Goal: Task Accomplishment & Management: Use online tool/utility

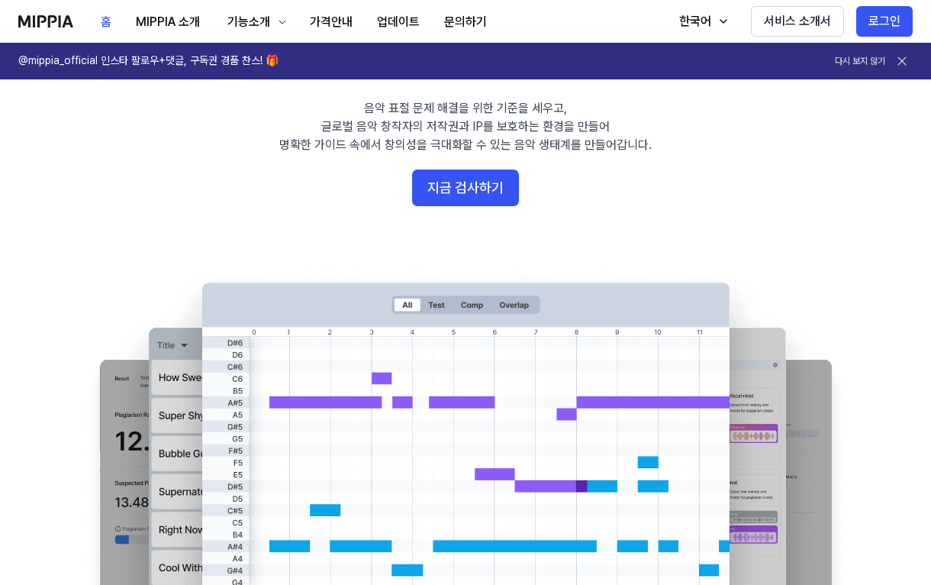
scroll to position [76, 0]
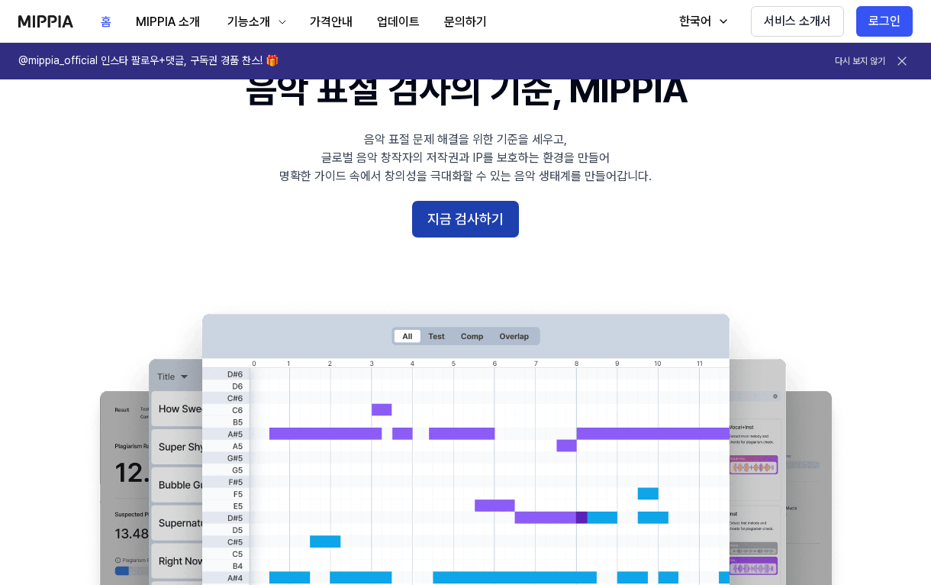
click at [498, 217] on button "지금 검사하기" at bounding box center [465, 219] width 107 height 37
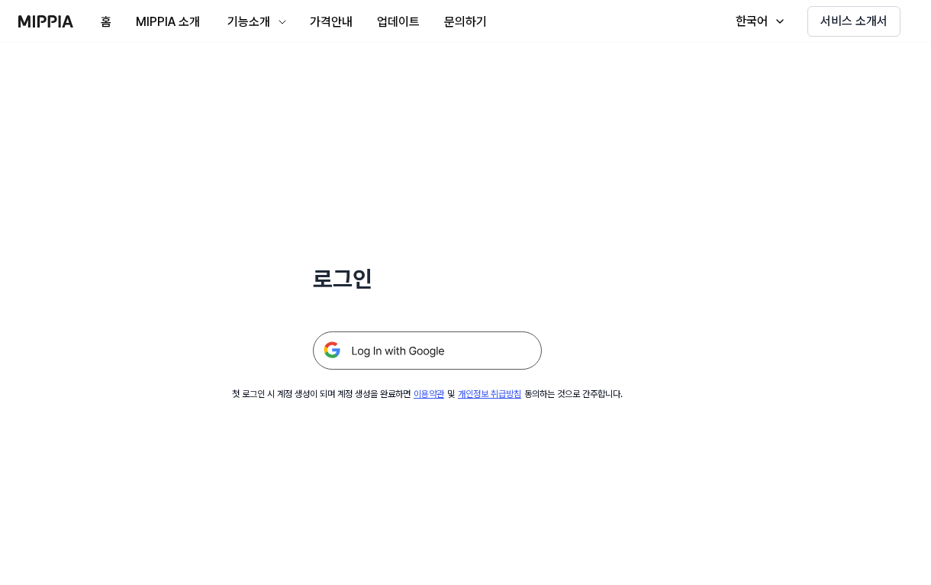
click at [408, 370] on div "로그인 첫 로그인 시 계정 생성이 되며 계정 생성을 완료하면 이용약관 및 개인정보 취급방침 동의하는 것으로 간주합니다." at bounding box center [427, 222] width 855 height 358
click at [416, 360] on img at bounding box center [427, 350] width 229 height 38
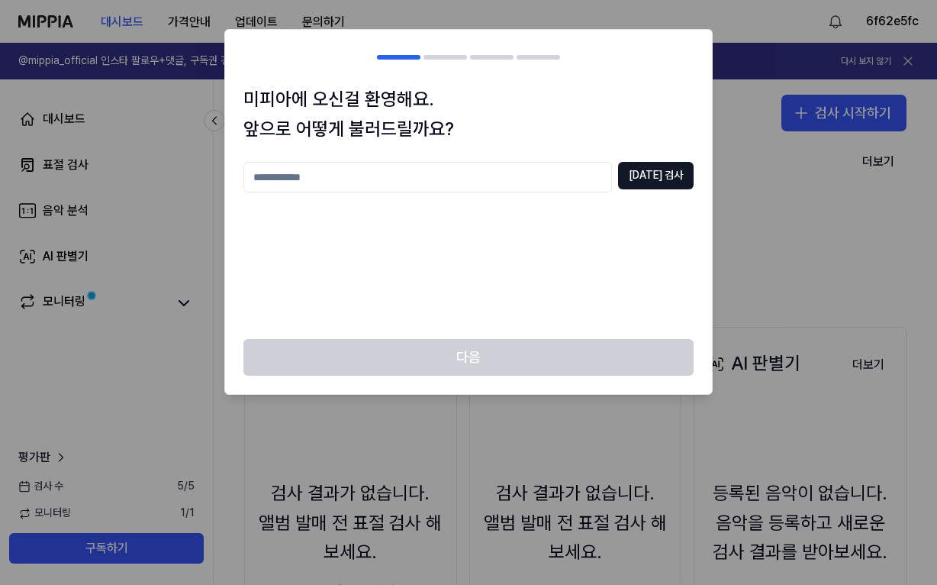
click at [585, 179] on input "text" at bounding box center [427, 177] width 369 height 31
type input "**"
click at [653, 175] on button "[DATE] 검사" at bounding box center [656, 175] width 76 height 27
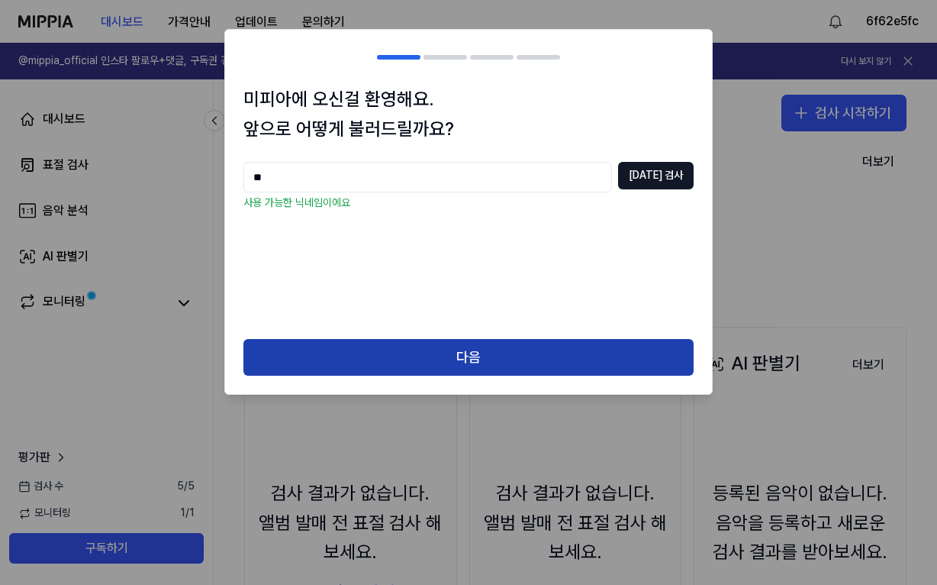
click at [569, 351] on button "다음" at bounding box center [468, 357] width 450 height 37
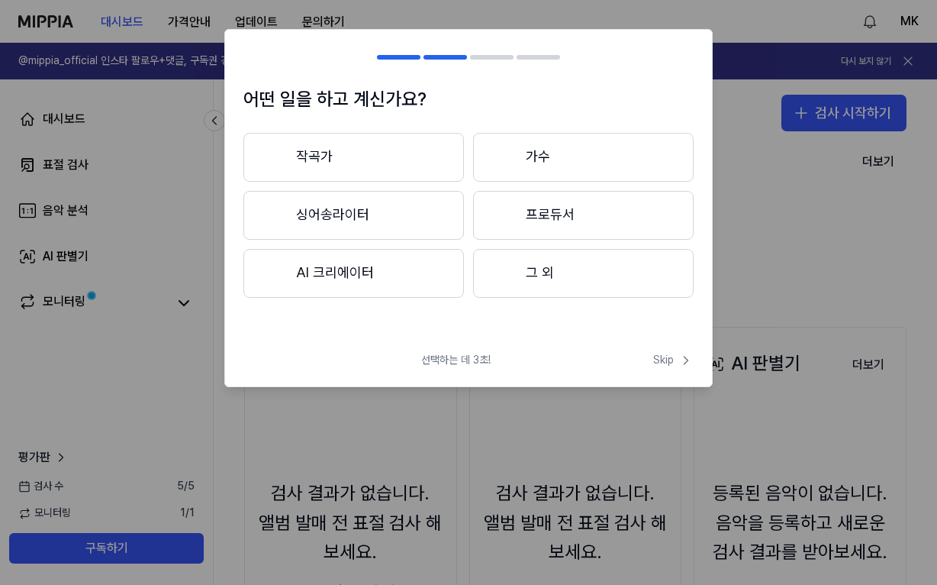
click at [414, 272] on button "AI 크리에이터" at bounding box center [353, 273] width 221 height 49
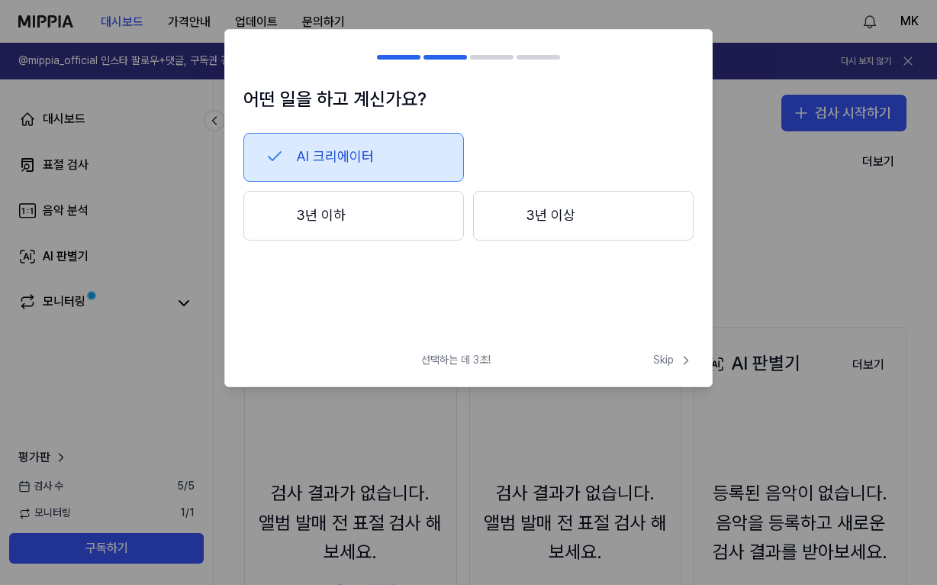
click at [411, 230] on button "3년 이하" at bounding box center [353, 216] width 221 height 50
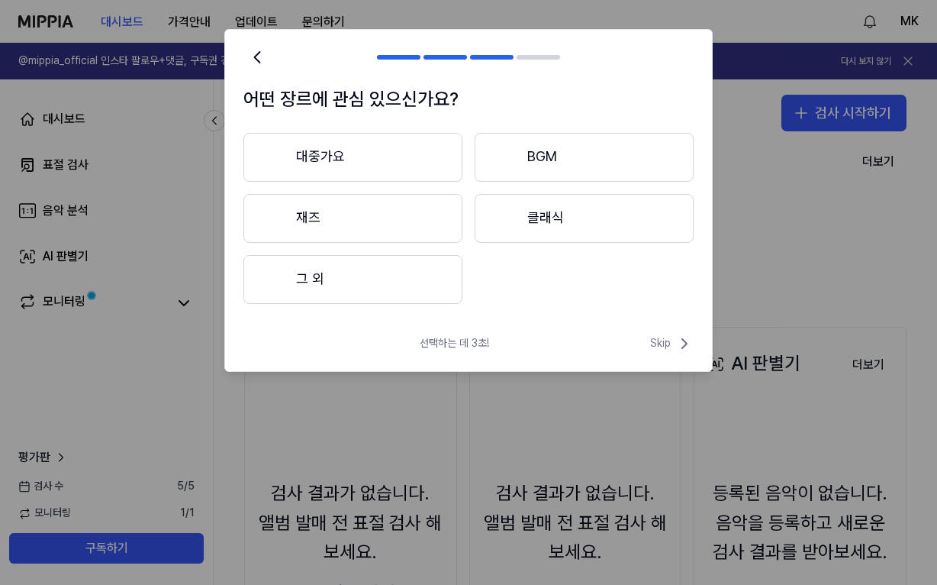
click at [368, 169] on button "대중가요" at bounding box center [352, 157] width 219 height 49
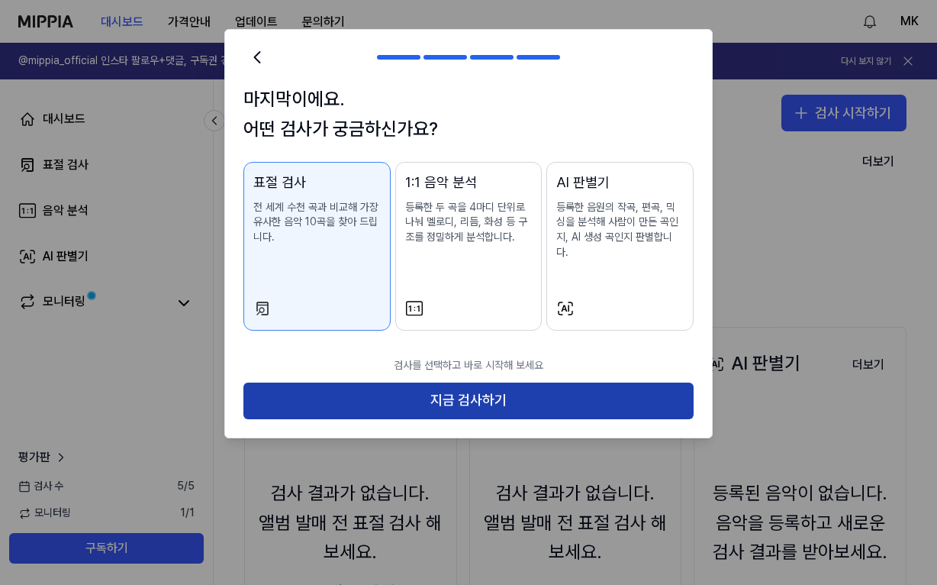
click at [465, 382] on button "지금 검사하기" at bounding box center [468, 400] width 450 height 37
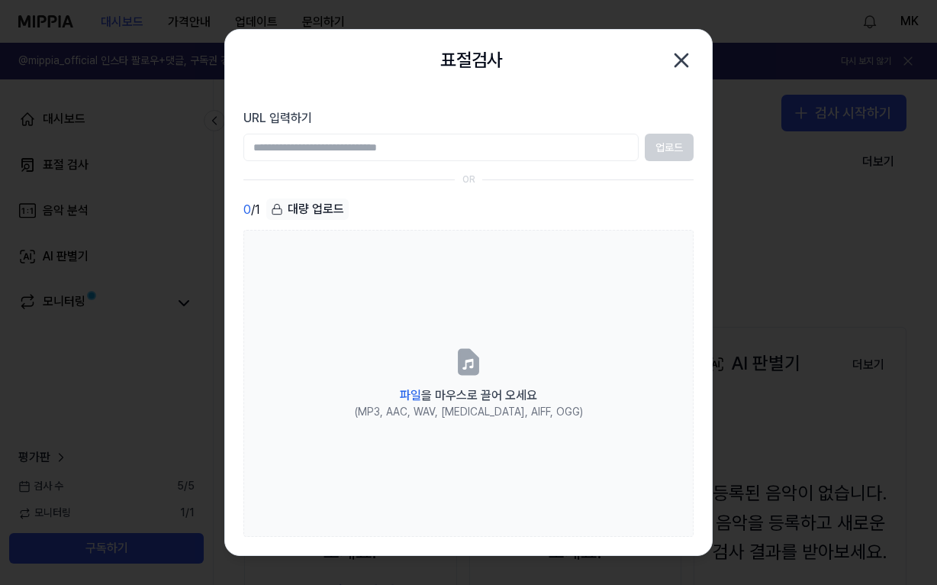
click at [675, 55] on icon "button" at bounding box center [681, 60] width 12 height 12
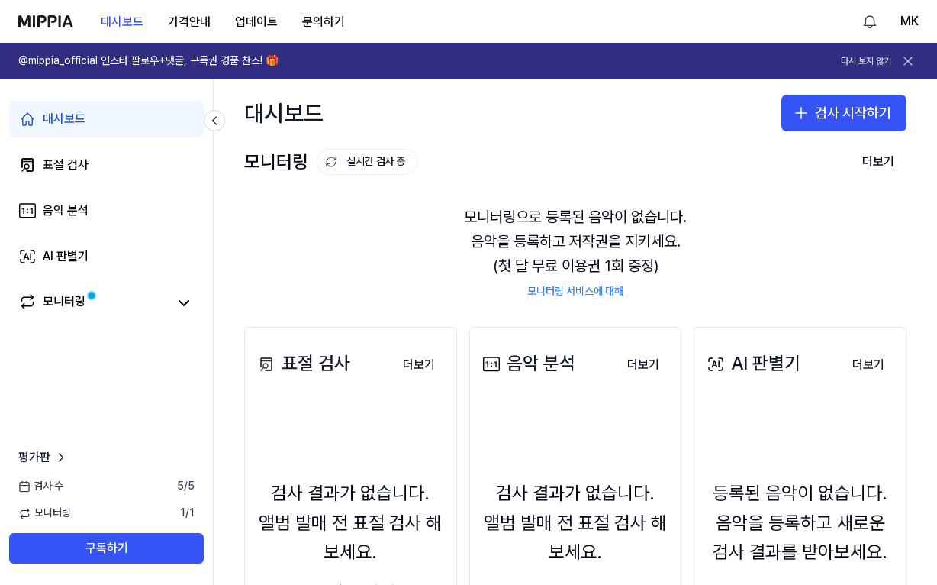
drag, startPoint x: 0, startPoint y: 0, endPoint x: 763, endPoint y: 319, distance: 827.1
click at [763, 319] on div "표절 검사 더보기 표절 검사 검사 결과가 없습니다. 앨범 발매 전 표절 검사 해보세요. 표절 검사하기 더보기 음악 분석 더보기 음악 분석 검사…" at bounding box center [575, 533] width 723 height 474
drag, startPoint x: 567, startPoint y: 2, endPoint x: 495, endPoint y: 59, distance: 91.8
click at [498, 57] on link "@mippia_official 인스타 팔로우+댓글, 구독권 경품 찬스! 🎁 다시 보지 않기" at bounding box center [468, 61] width 937 height 37
click at [770, 378] on div "AI 판별기" at bounding box center [752, 363] width 97 height 29
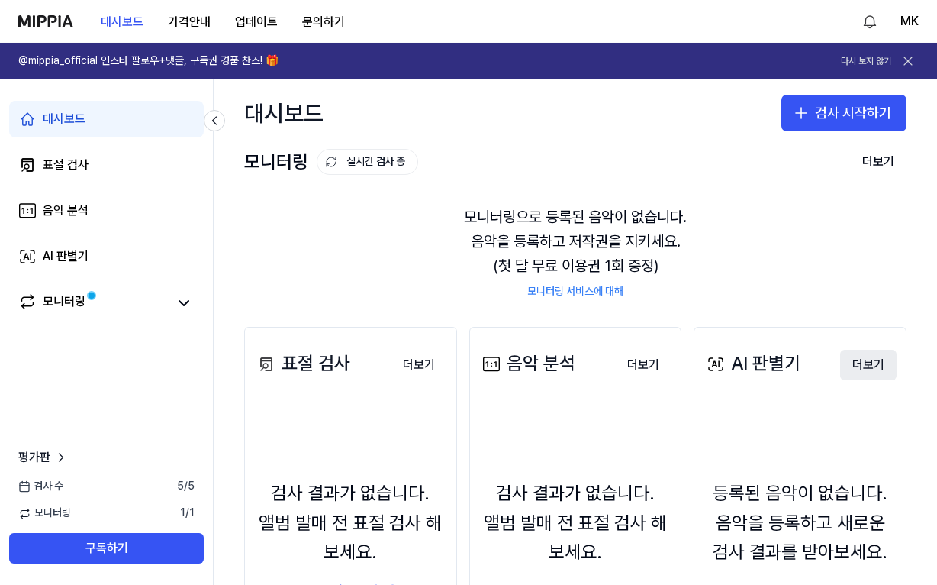
drag, startPoint x: 854, startPoint y: 353, endPoint x: 852, endPoint y: 366, distance: 12.3
click at [853, 355] on button "더보기" at bounding box center [868, 365] width 56 height 31
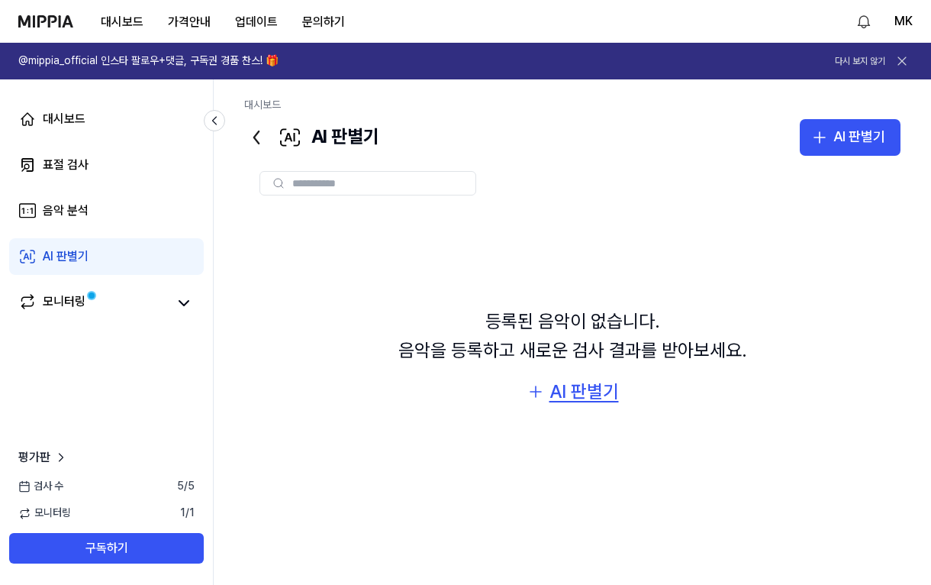
click at [575, 385] on div "AI 판별기" at bounding box center [583, 391] width 69 height 29
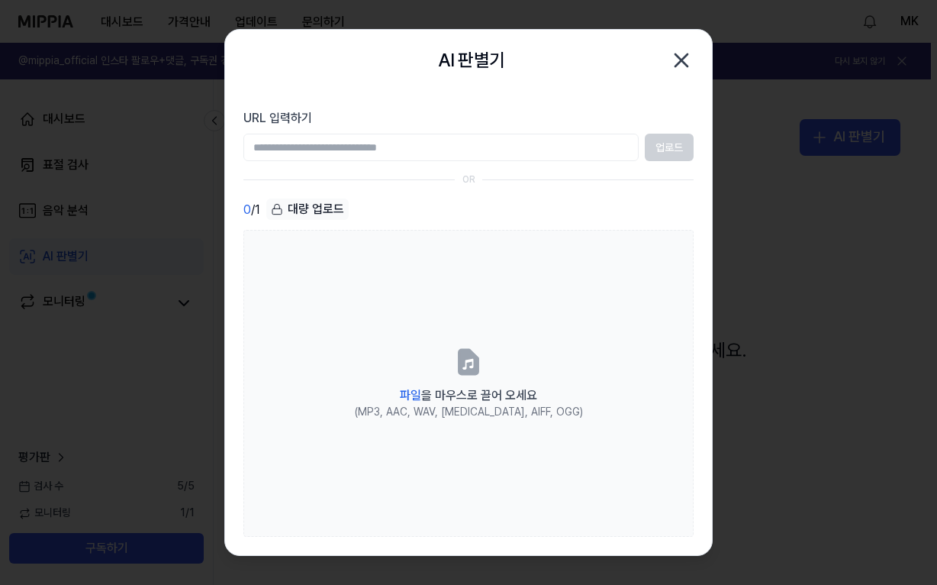
click at [685, 56] on icon "button" at bounding box center [681, 60] width 12 height 12
